Goal: Task Accomplishment & Management: Complete application form

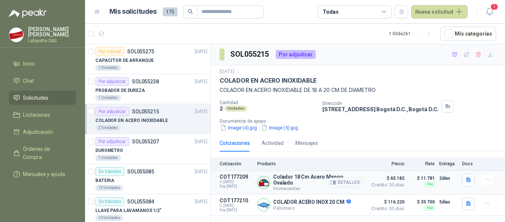
click at [393, 182] on p "$ 65.182 Crédito 30 días" at bounding box center [386, 182] width 37 height 17
click at [353, 182] on button "Detalles" at bounding box center [346, 182] width 35 height 10
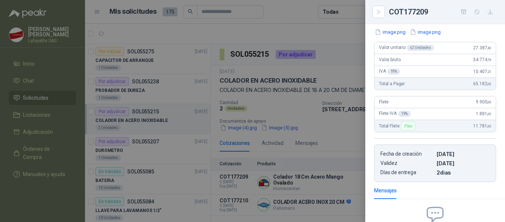
scroll to position [44, 0]
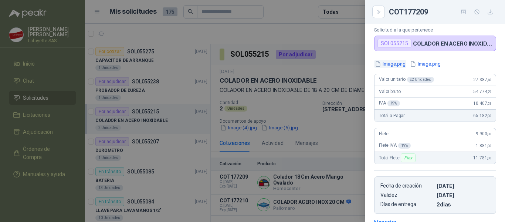
click at [395, 64] on button "image.png" at bounding box center [390, 64] width 32 height 8
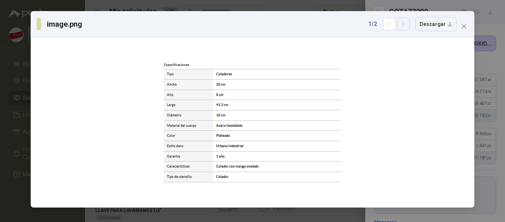
click at [407, 22] on icon "button" at bounding box center [404, 24] width 6 height 6
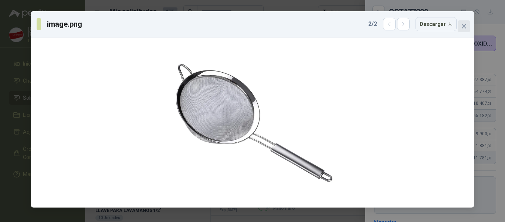
click at [467, 26] on icon "close" at bounding box center [464, 26] width 6 height 6
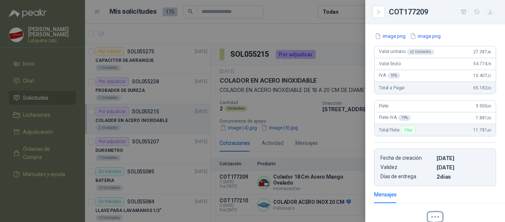
scroll to position [0, 0]
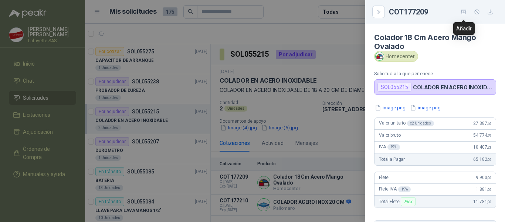
click at [464, 14] on icon "button" at bounding box center [463, 12] width 5 height 4
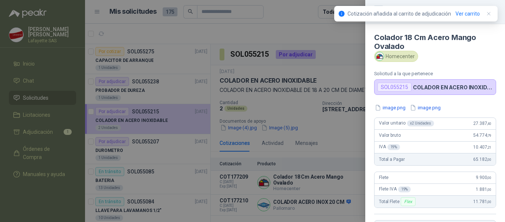
click at [51, 134] on div at bounding box center [252, 111] width 505 height 222
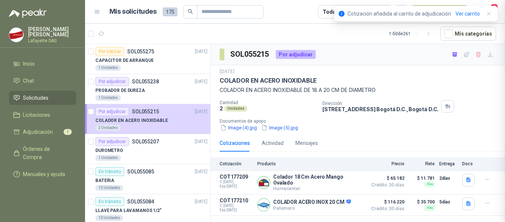
scroll to position [158, 0]
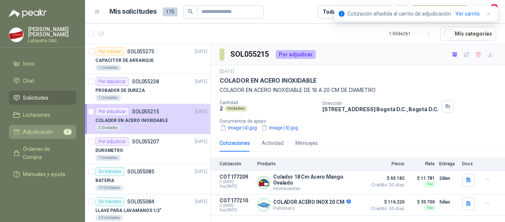
click at [49, 133] on span "Adjudicación" at bounding box center [38, 132] width 30 height 8
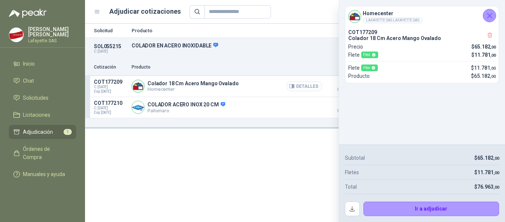
click at [297, 85] on button "Detalles" at bounding box center [304, 86] width 35 height 10
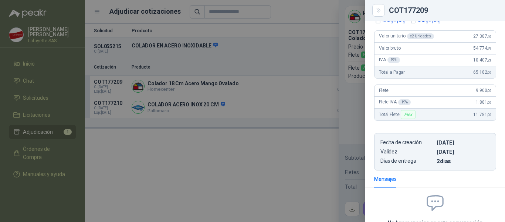
scroll to position [78, 0]
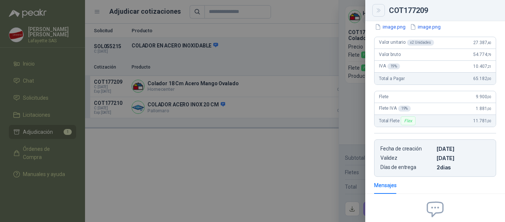
click at [383, 9] on button "Close" at bounding box center [379, 10] width 13 height 13
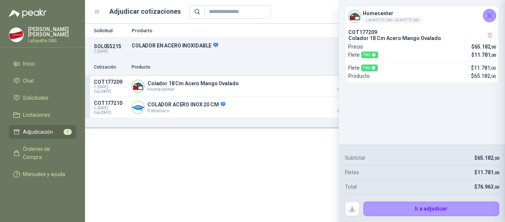
scroll to position [155, 0]
click at [300, 85] on button "Detalles" at bounding box center [304, 86] width 35 height 10
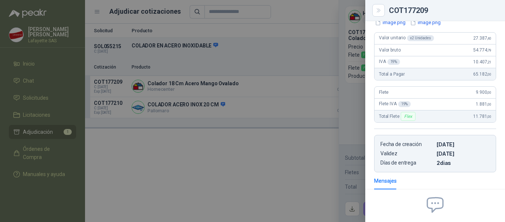
scroll to position [81, 0]
click at [376, 6] on button "Close" at bounding box center [379, 10] width 13 height 13
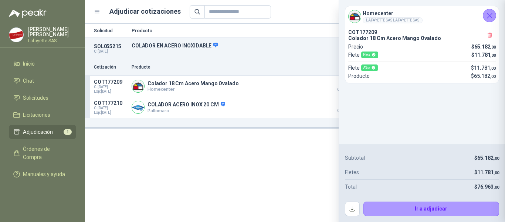
scroll to position [155, 0]
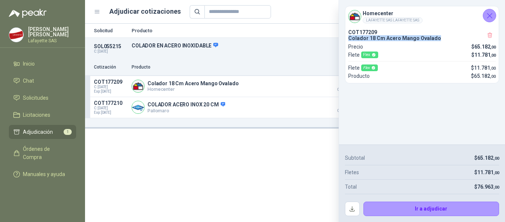
drag, startPoint x: 435, startPoint y: 37, endPoint x: 349, endPoint y: 39, distance: 85.9
click at [349, 39] on p "Colador 18 Cm Acero Mango Ovalado" at bounding box center [423, 38] width 148 height 6
copy p "Colador 18 Cm Acero Mango Ovalado"
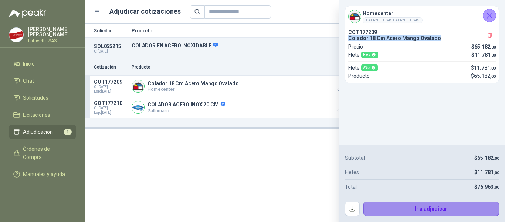
click at [395, 209] on button "Ir a adjudicar" at bounding box center [432, 208] width 136 height 15
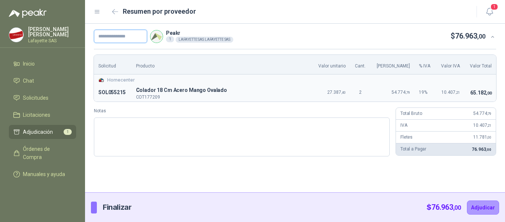
click at [125, 36] on input "text" at bounding box center [120, 36] width 53 height 13
paste input "******"
type input "******"
click at [482, 211] on button "Adjudicar" at bounding box center [483, 207] width 32 height 14
